Goal: Task Accomplishment & Management: Manage account settings

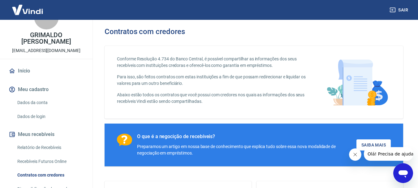
scroll to position [31, 0]
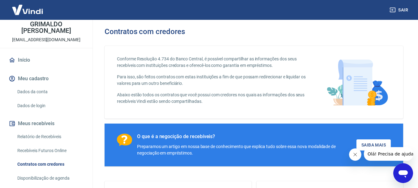
click at [45, 78] on button "Meu cadastro" at bounding box center [46, 79] width 78 height 14
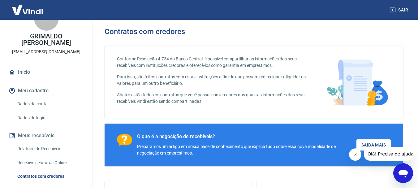
scroll to position [15, 0]
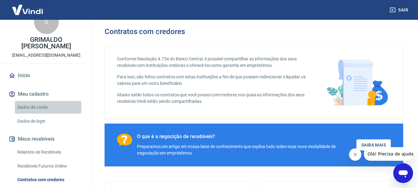
click at [33, 107] on link "Dados da conta" at bounding box center [50, 107] width 70 height 13
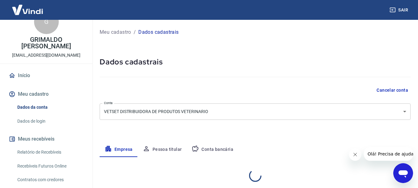
select select "MS"
select select "business"
click at [32, 11] on img at bounding box center [27, 9] width 40 height 19
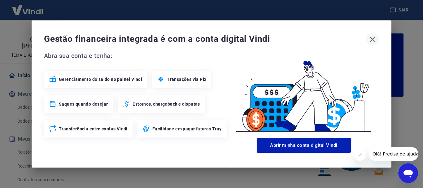
click at [374, 40] on icon "button" at bounding box center [373, 39] width 10 height 10
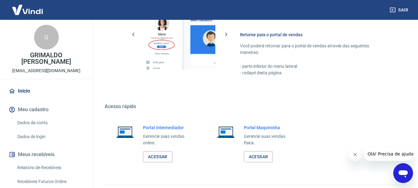
scroll to position [353, 0]
